Goal: Answer question/provide support: Share knowledge or assist other users

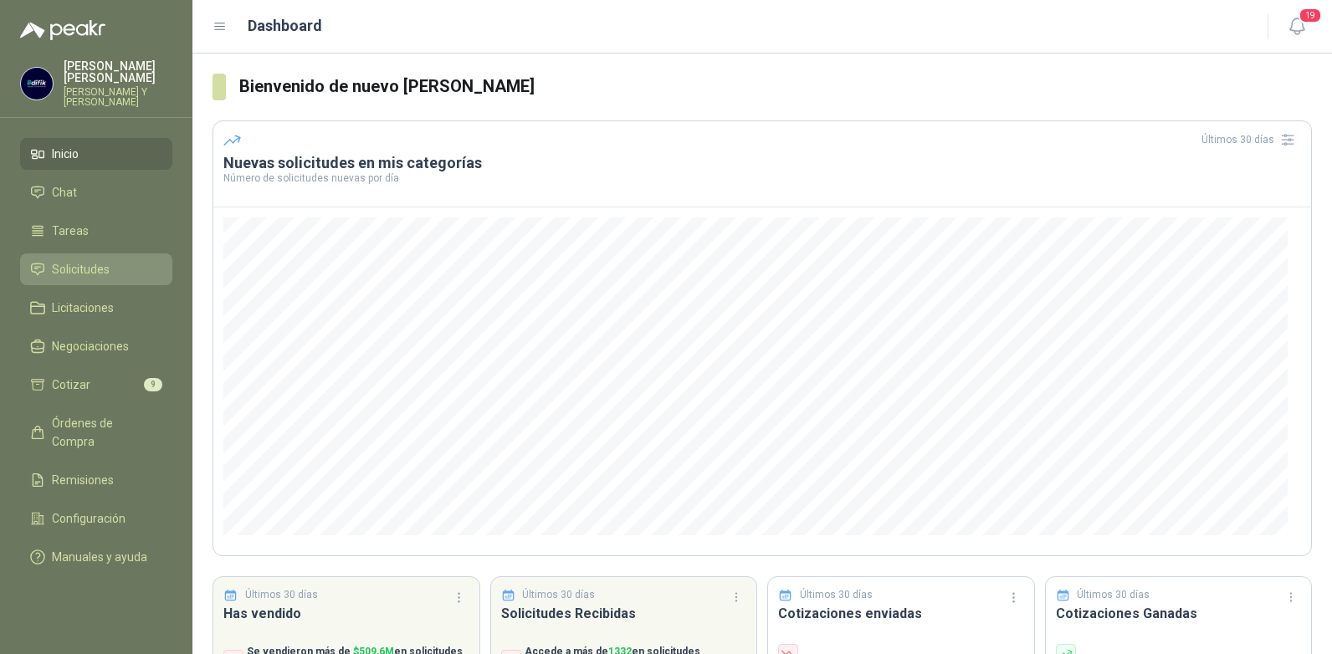
click at [97, 260] on span "Solicitudes" at bounding box center [81, 269] width 58 height 18
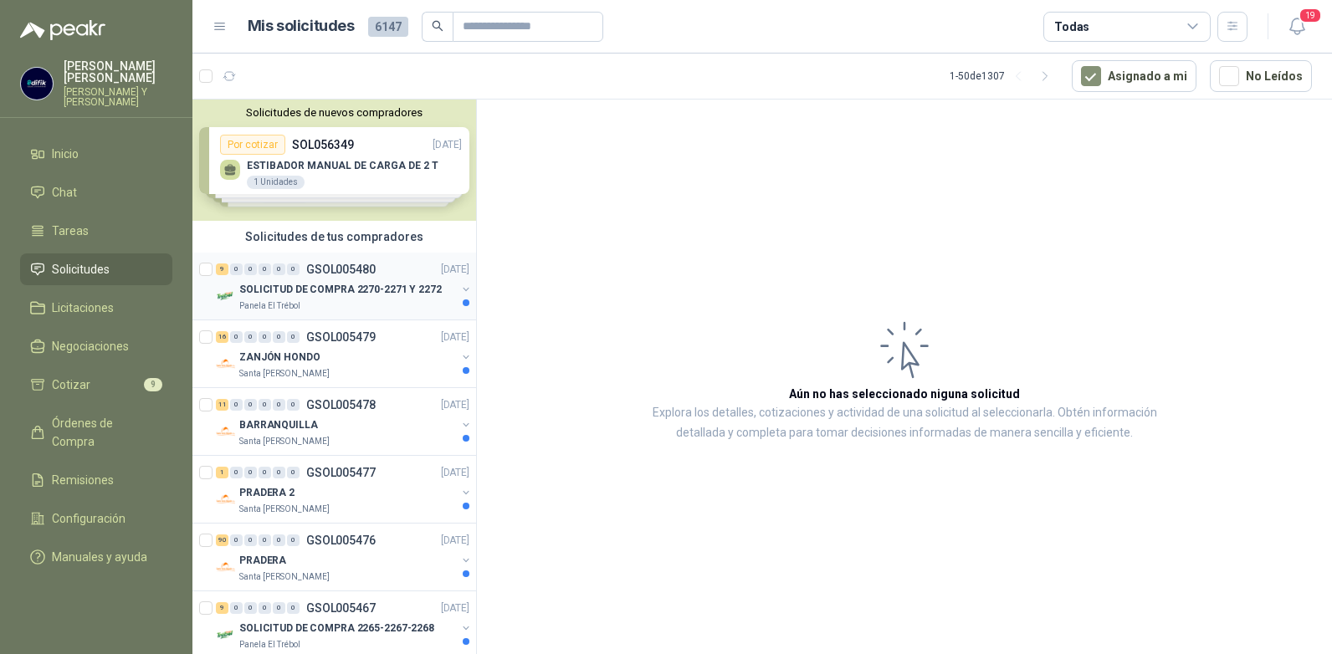
click at [328, 271] on p "GSOL005480" at bounding box center [340, 269] width 69 height 12
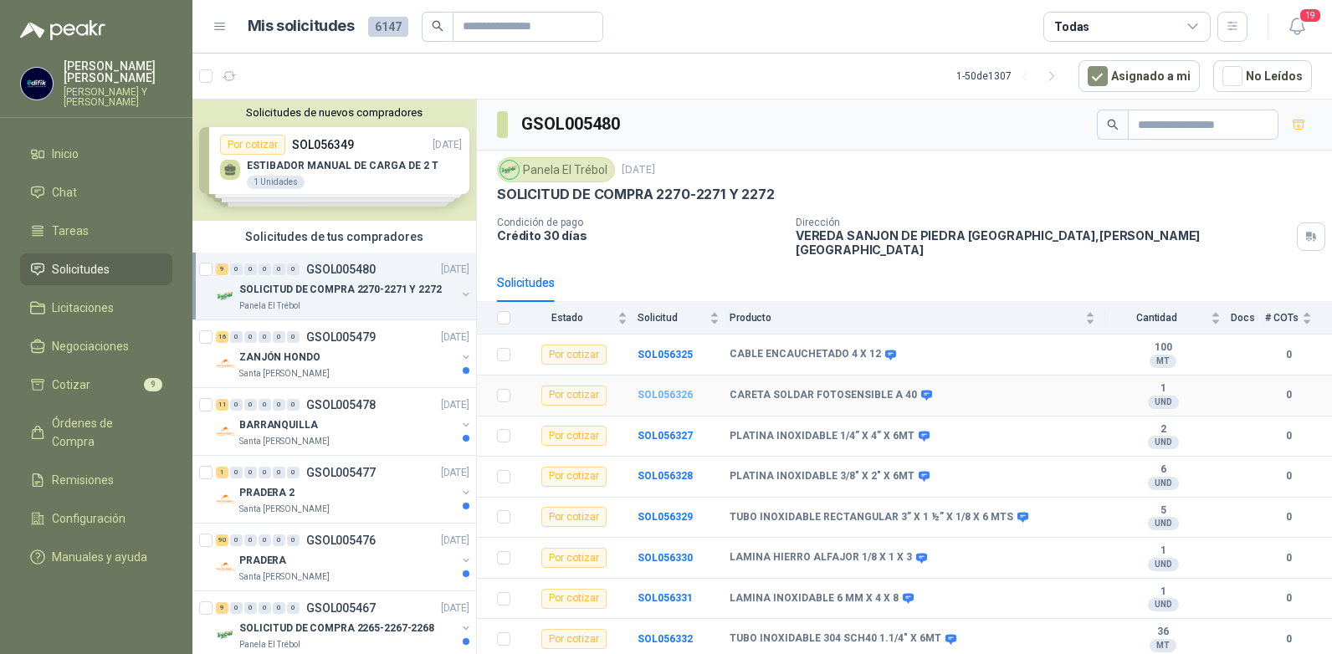
click at [667, 389] on b "SOL056326" at bounding box center [664, 395] width 55 height 12
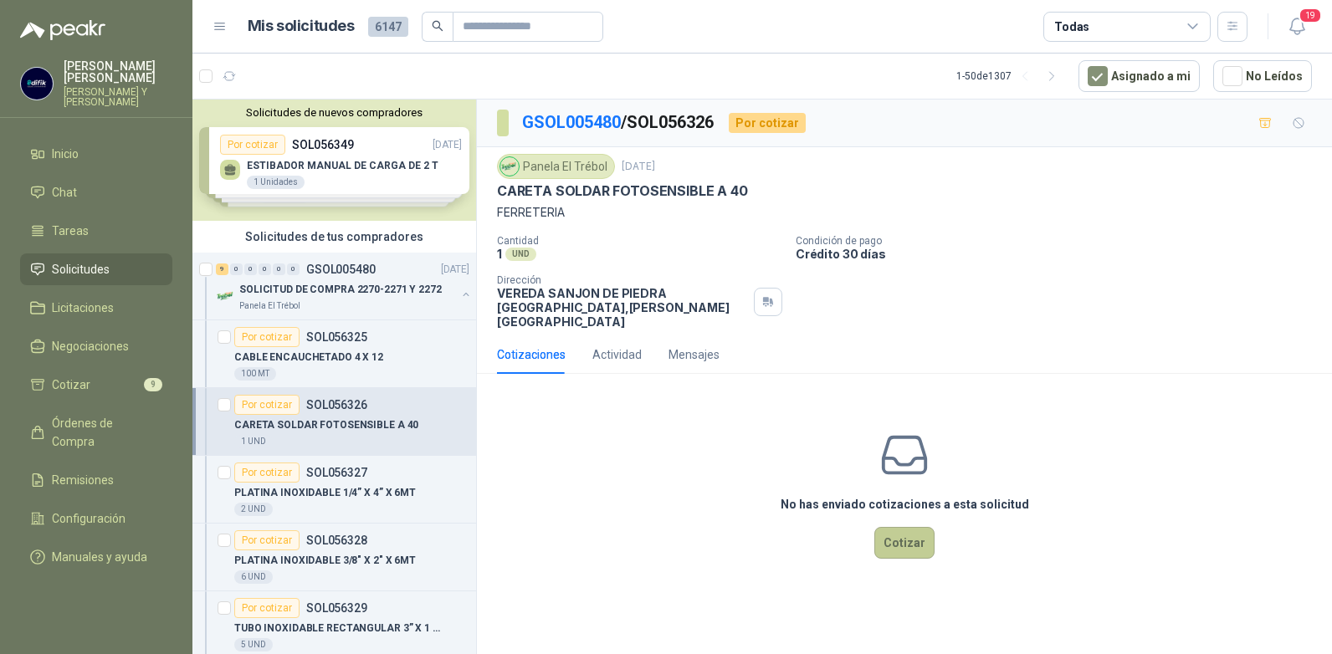
click at [910, 527] on button "Cotizar" at bounding box center [904, 543] width 60 height 32
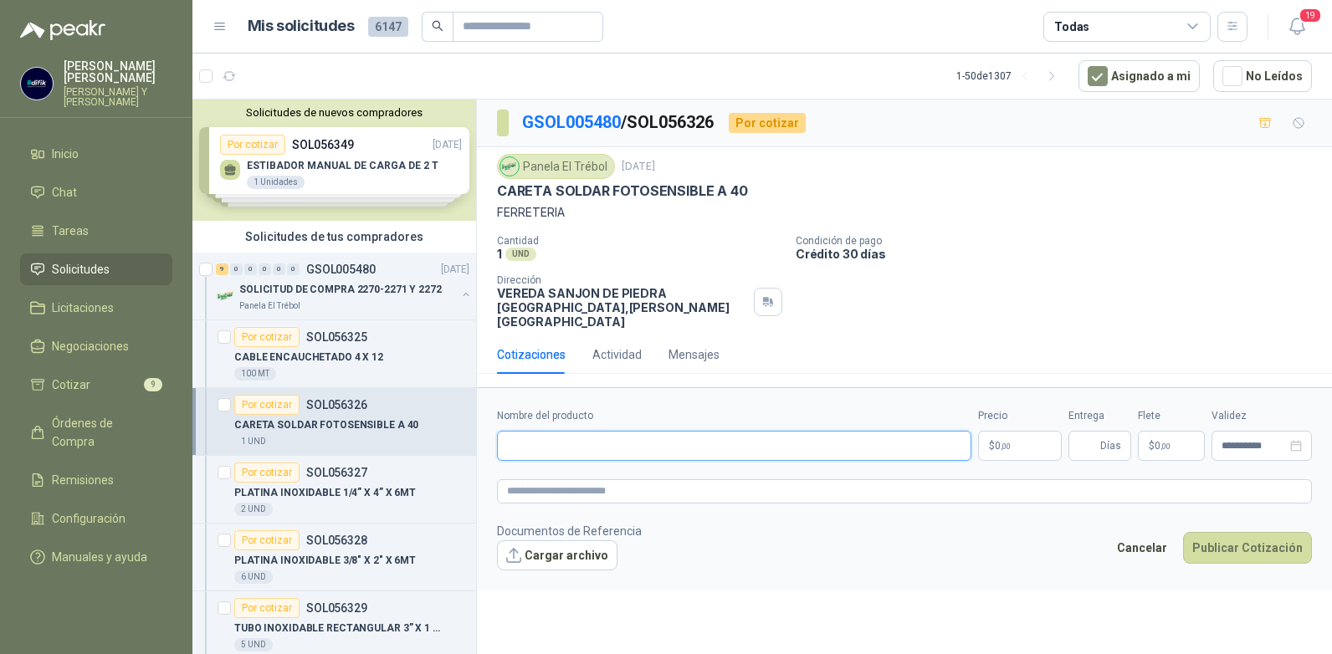
click at [627, 431] on input "Nombre del producto" at bounding box center [734, 446] width 474 height 30
type input "**********"
click at [1004, 442] on span ",00" at bounding box center [1005, 446] width 10 height 9
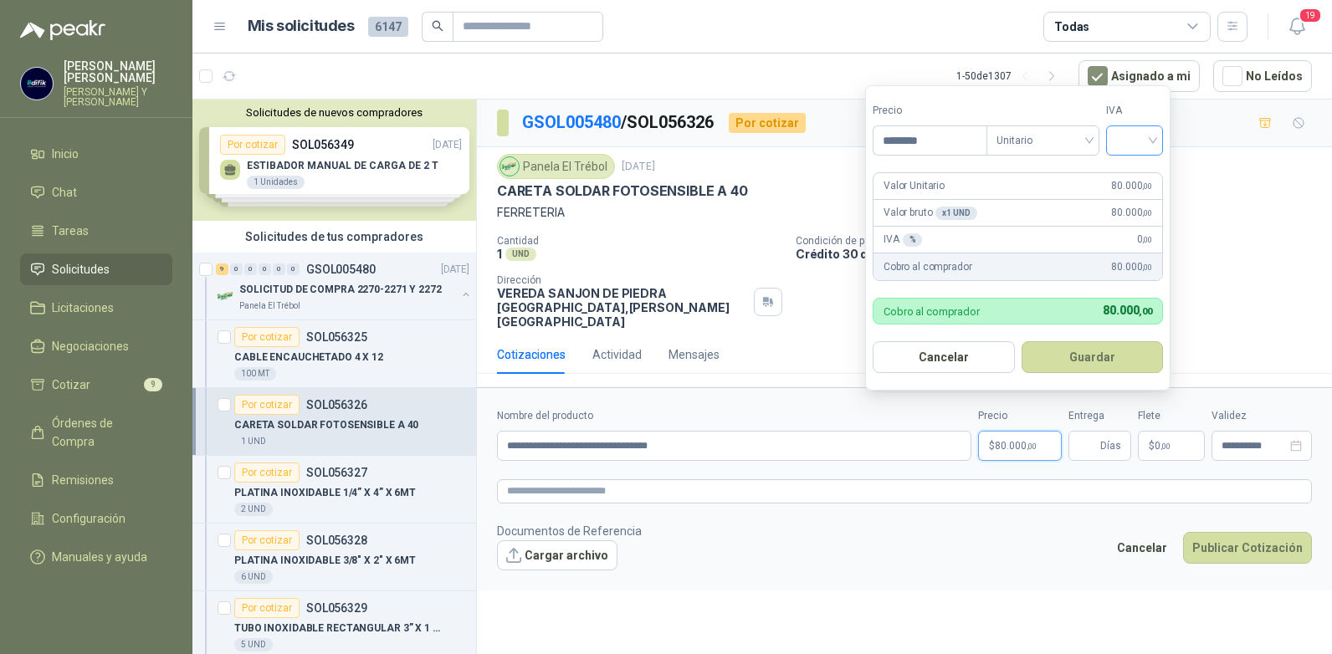
type input "********"
click at [1151, 142] on input "search" at bounding box center [1134, 138] width 37 height 25
click at [1132, 168] on div "19%" at bounding box center [1138, 175] width 31 height 18
click at [1075, 346] on button "Guardar" at bounding box center [1095, 357] width 144 height 32
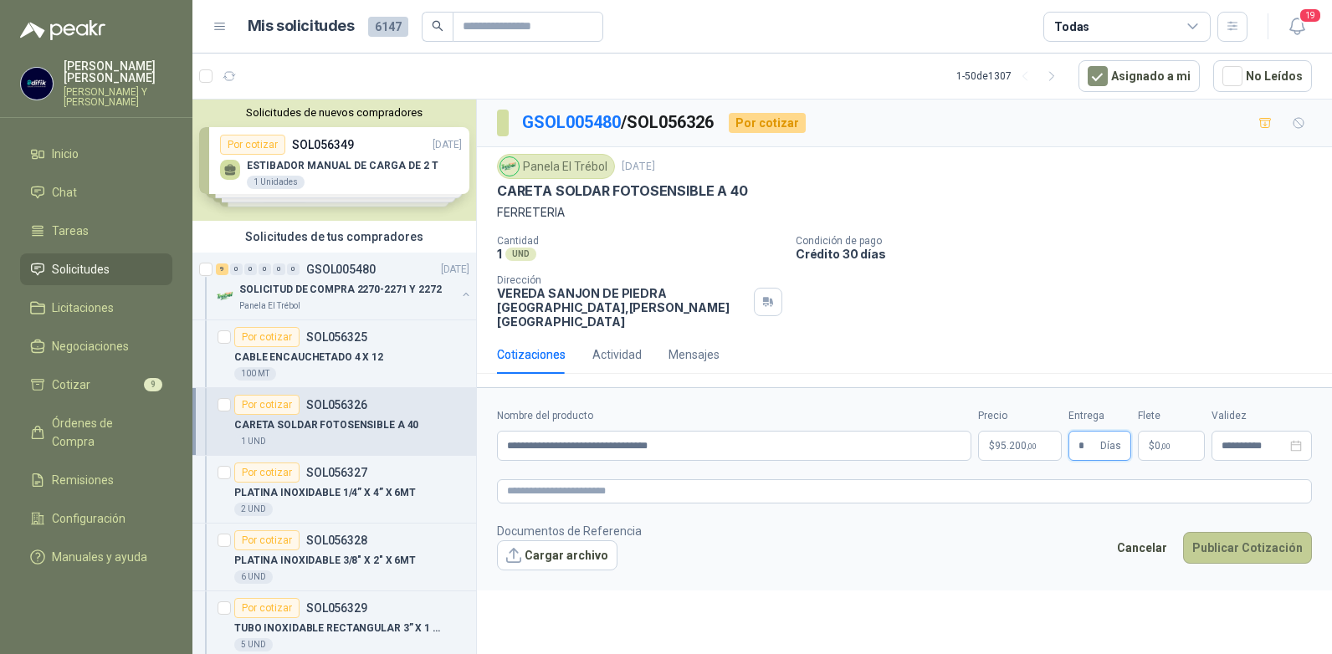
type input "*"
click at [1209, 535] on button "Publicar Cotización" at bounding box center [1247, 548] width 129 height 32
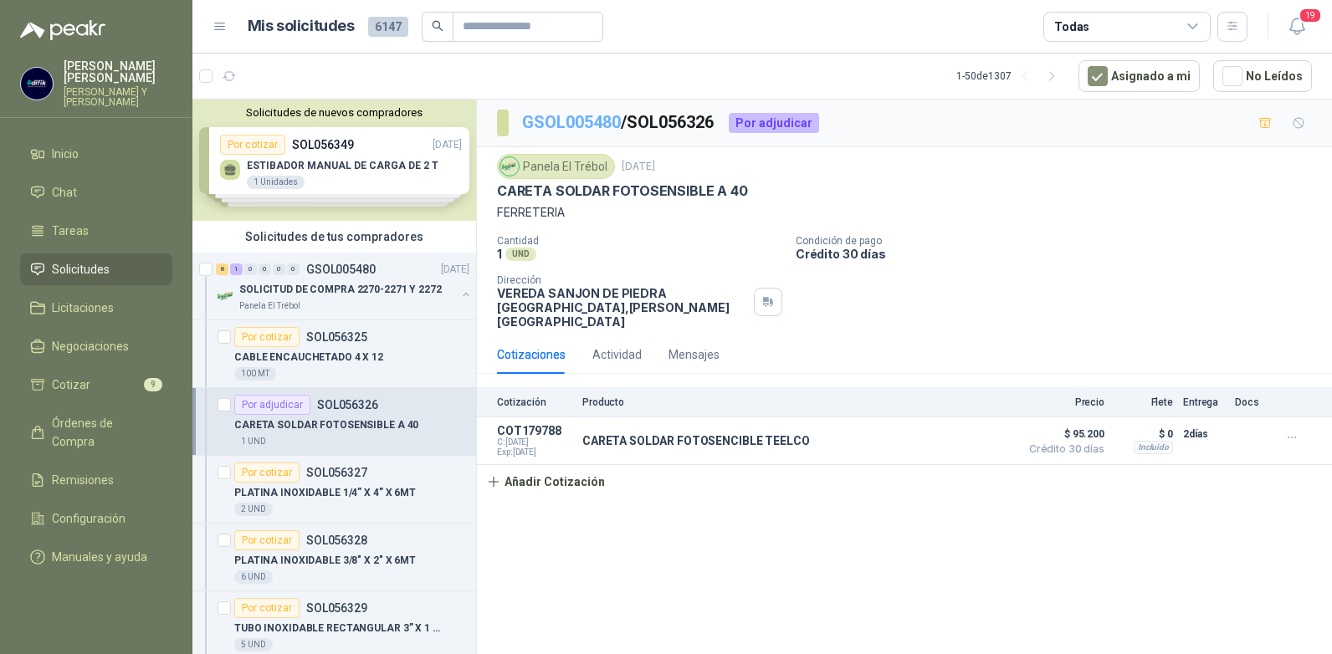
click at [574, 125] on link "GSOL005480" at bounding box center [571, 122] width 99 height 20
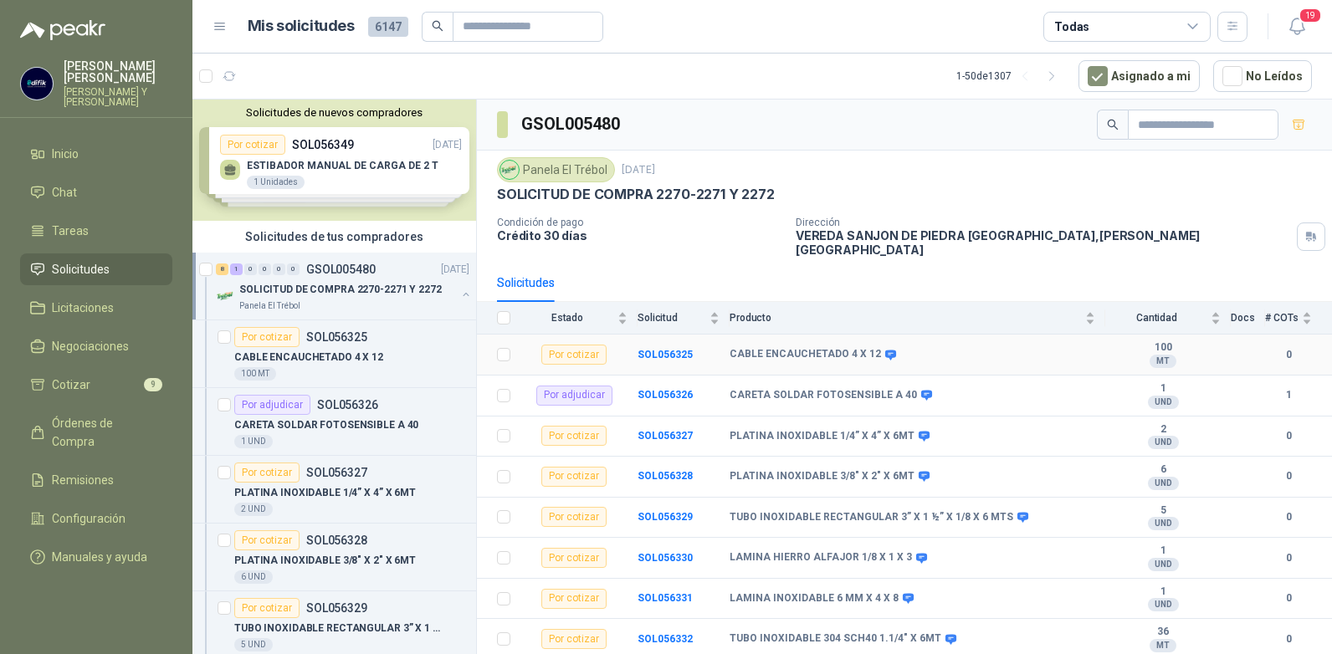
scroll to position [29, 0]
